Goal: Transaction & Acquisition: Purchase product/service

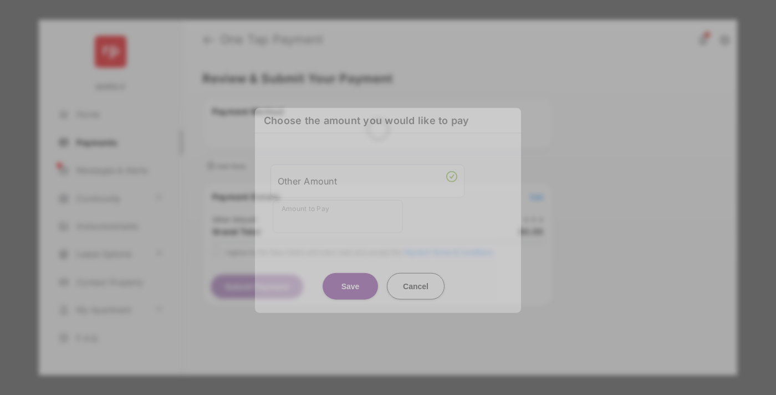
click at [368, 184] on div "Other Amount" at bounding box center [368, 180] width 180 height 19
type input "******"
click at [350, 274] on button "Save" at bounding box center [350, 286] width 55 height 27
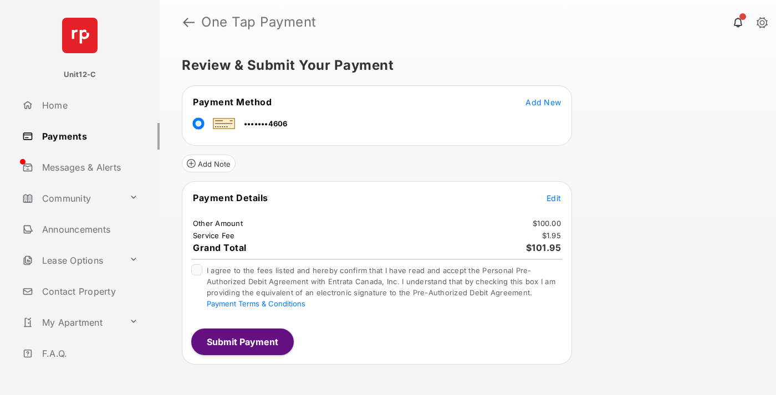
click at [554, 198] on span "Edit" at bounding box center [554, 198] width 14 height 9
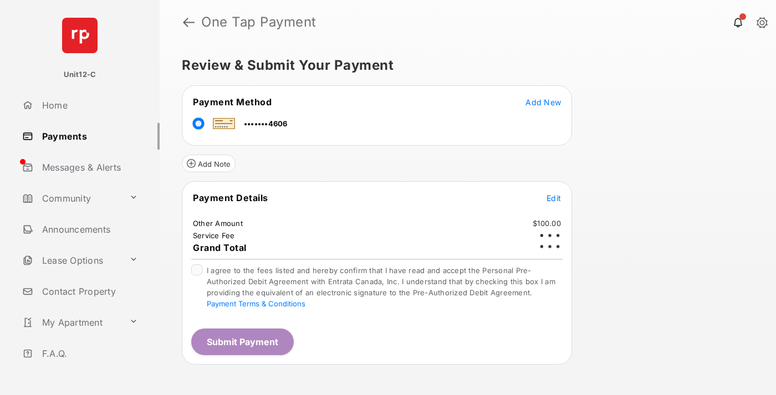
click at [242, 342] on button "Submit Payment" at bounding box center [242, 342] width 103 height 27
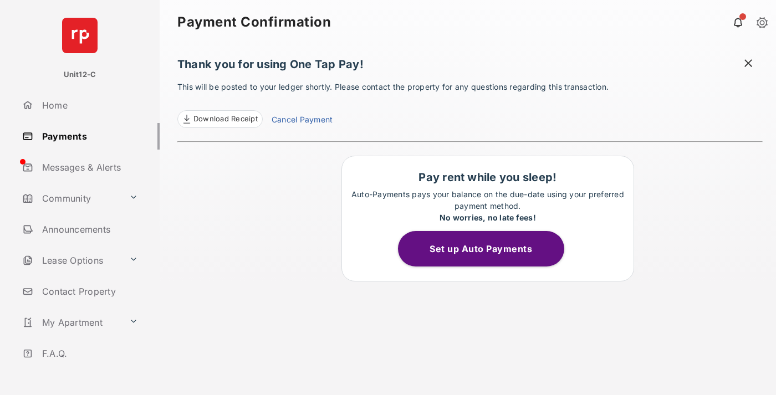
click at [749, 64] on span at bounding box center [748, 65] width 11 height 14
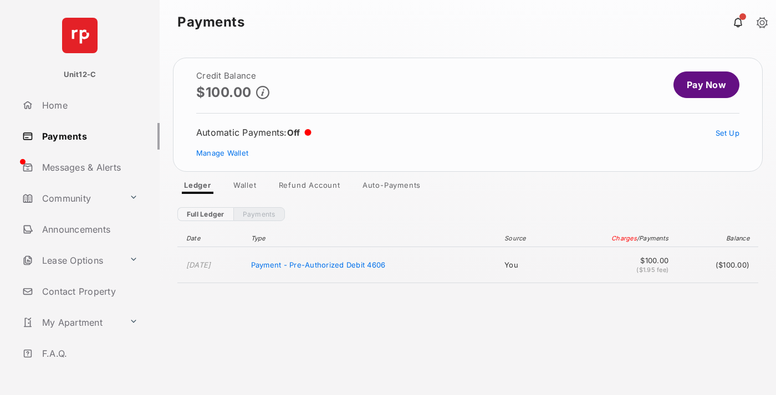
click at [222, 153] on link "Manage Wallet" at bounding box center [222, 153] width 52 height 9
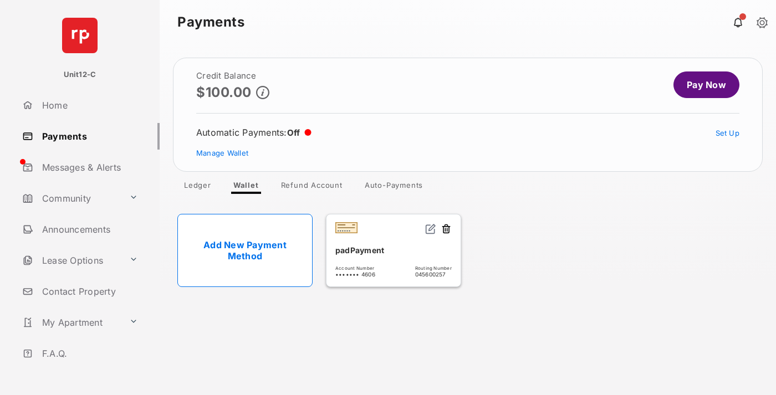
click at [446, 230] on button at bounding box center [446, 229] width 11 height 13
